Goal: Find specific page/section: Find specific page/section

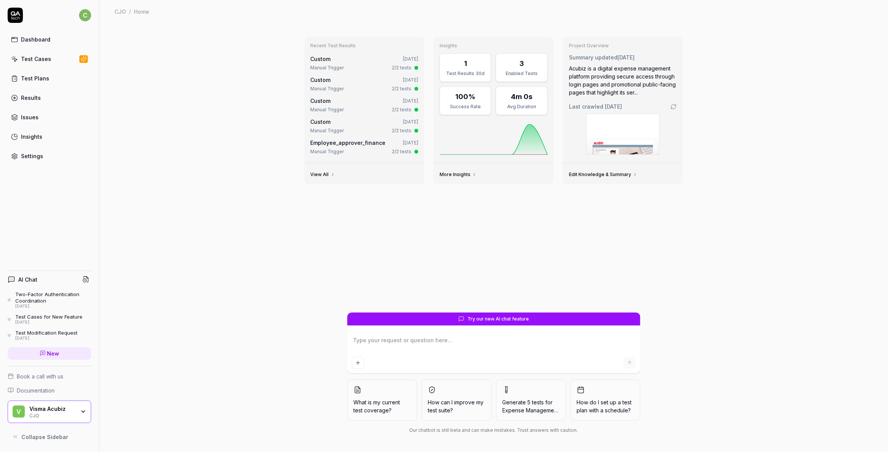
click at [36, 417] on div "CJO" at bounding box center [52, 415] width 46 height 6
click at [198, 141] on div "Recent Test Results Custom [DATE] Manual Trigger 2/2 tests Custom [DATE] Manual…" at bounding box center [493, 238] width 789 height 430
click at [53, 412] on div "Visma Acubiz" at bounding box center [52, 409] width 46 height 7
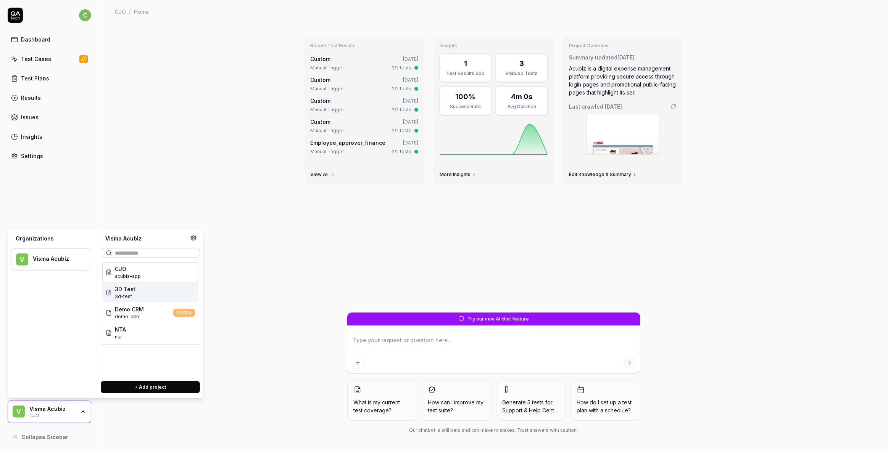
click at [122, 290] on span "3D Test" at bounding box center [125, 289] width 21 height 8
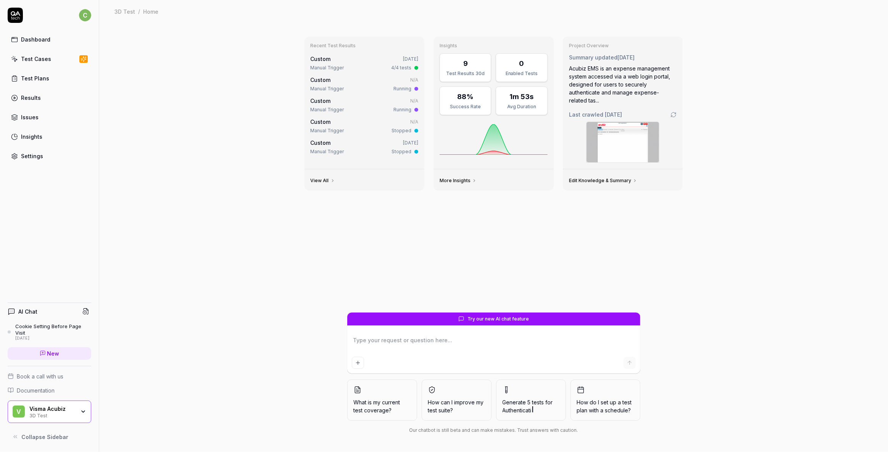
type textarea "*"
click at [36, 56] on div "Test Cases" at bounding box center [36, 59] width 30 height 8
